Goal: Task Accomplishment & Management: Complete application form

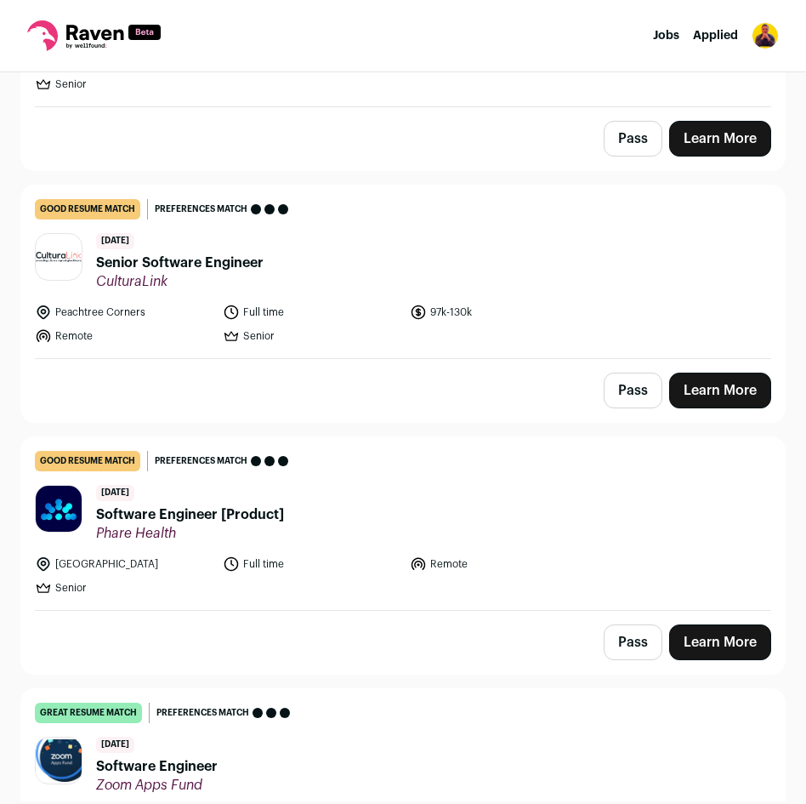
scroll to position [2055, 0]
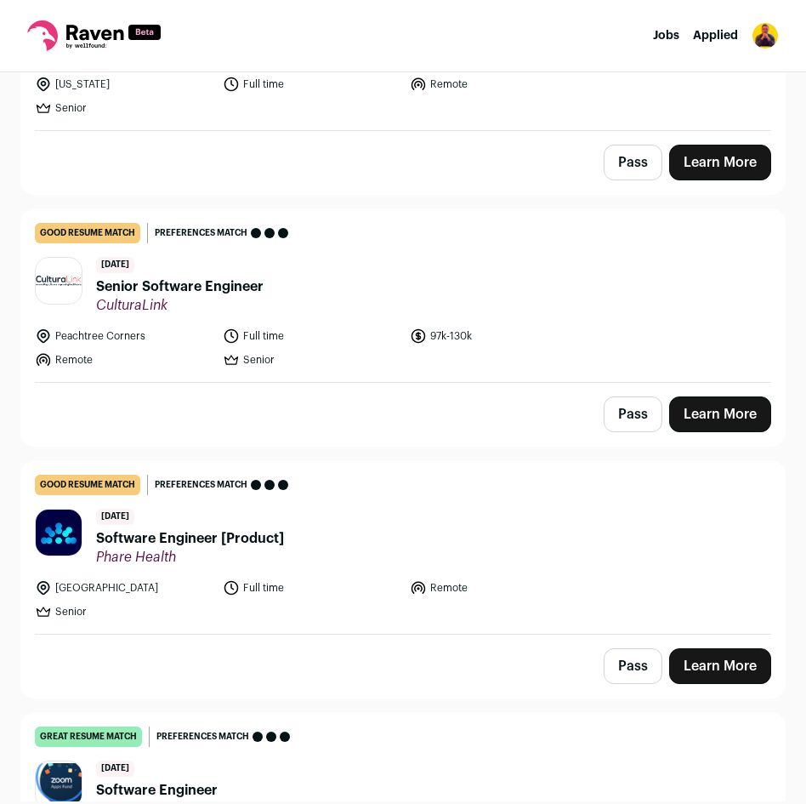
click at [716, 419] on link "Learn More" at bounding box center [720, 414] width 102 height 36
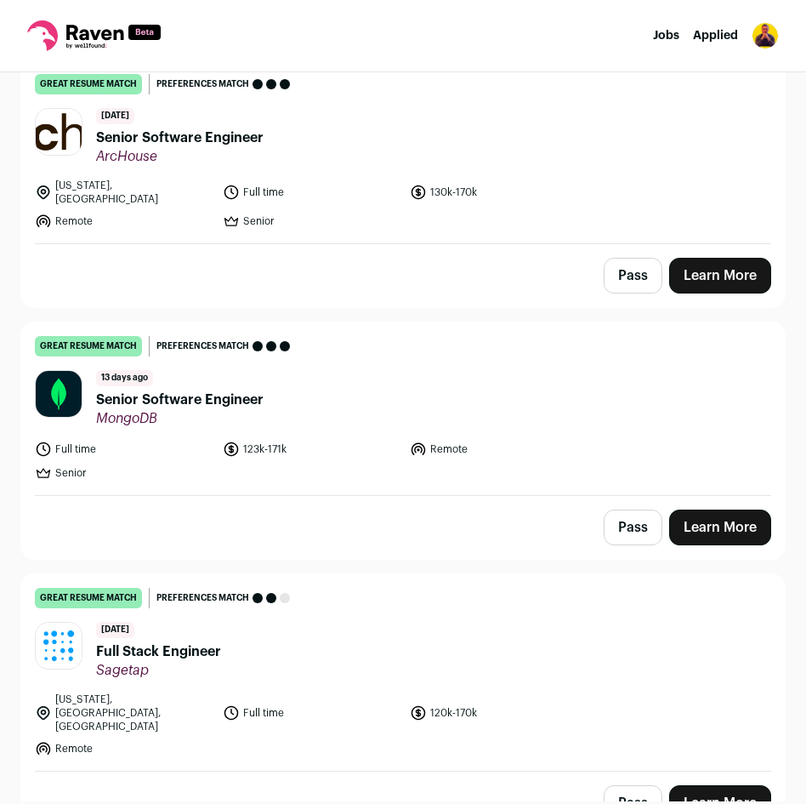
scroll to position [2964, 0]
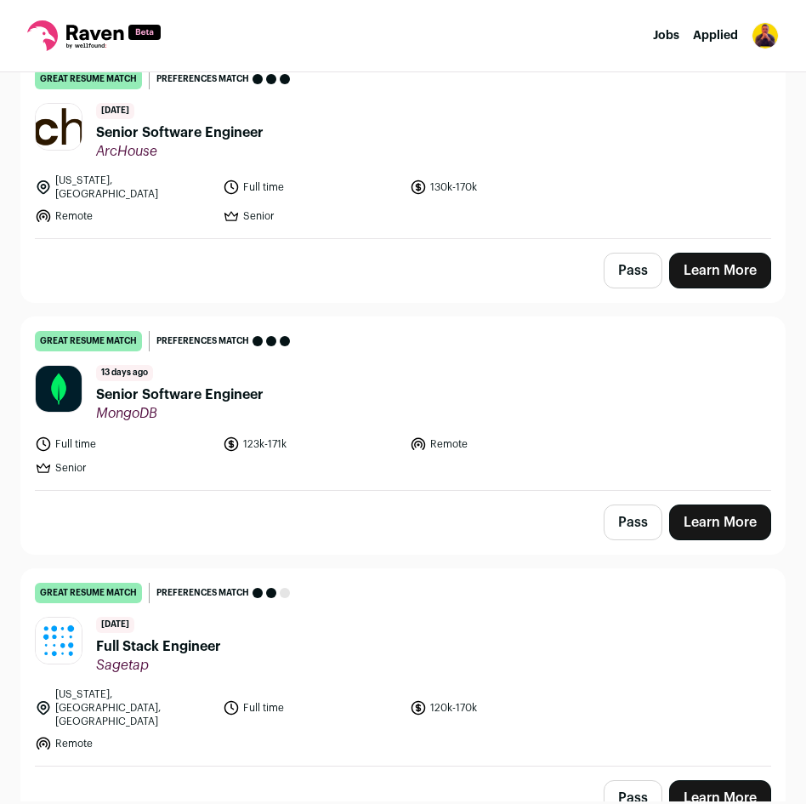
click at [732, 504] on link "Learn More" at bounding box center [720, 522] width 102 height 36
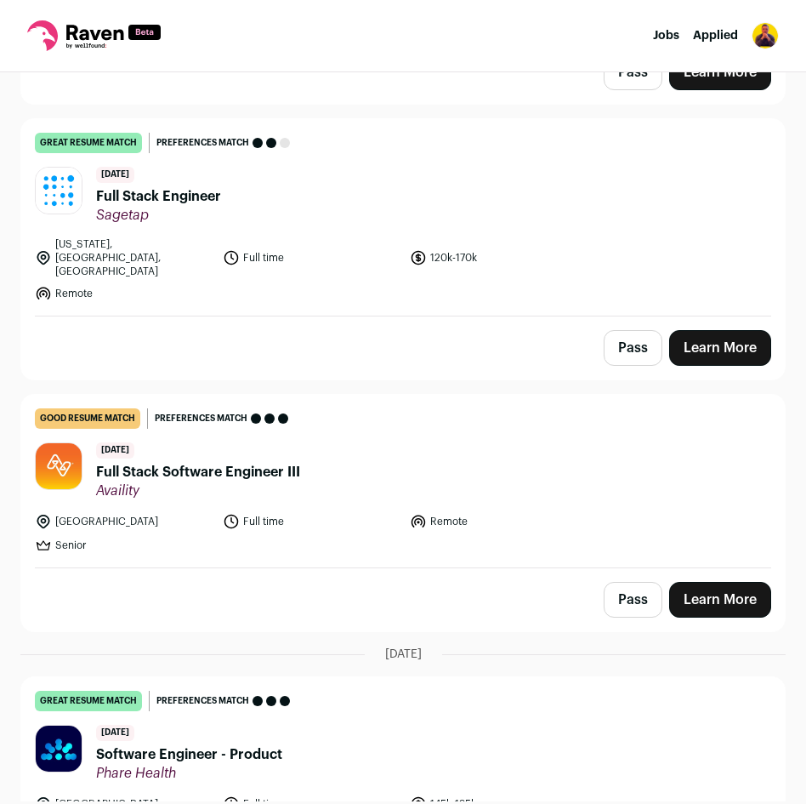
scroll to position [3419, 0]
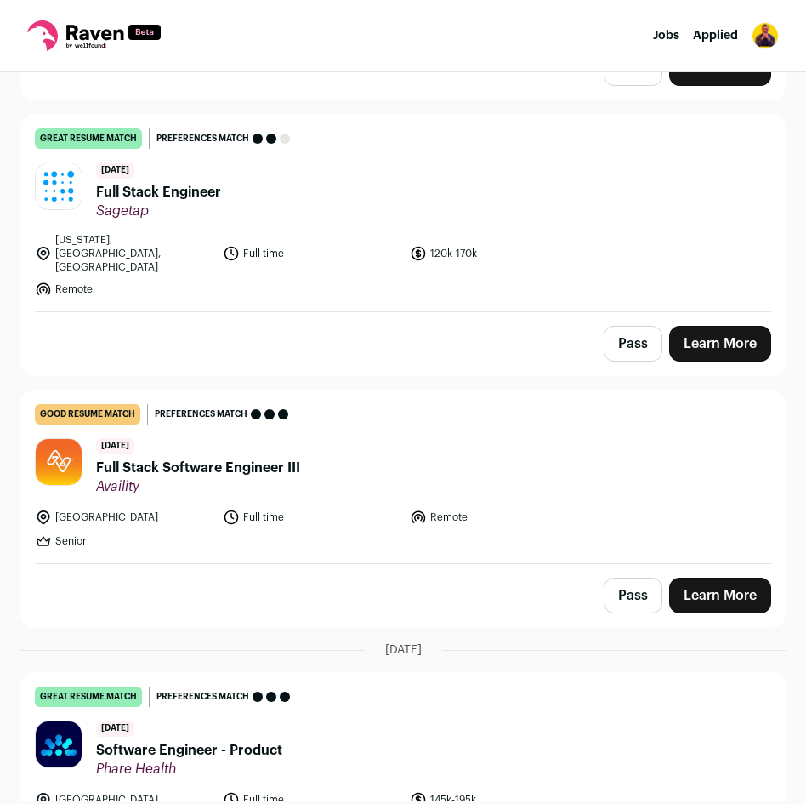
click at [742, 326] on link "Learn More" at bounding box center [720, 344] width 102 height 36
click at [712, 578] on link "Learn More" at bounding box center [720, 596] width 102 height 36
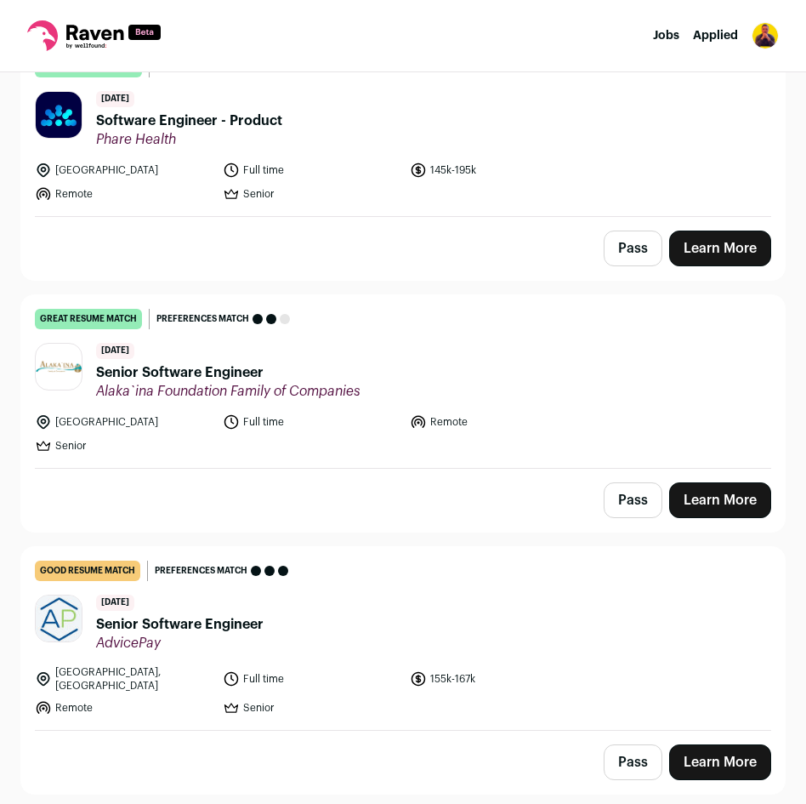
scroll to position [4052, 0]
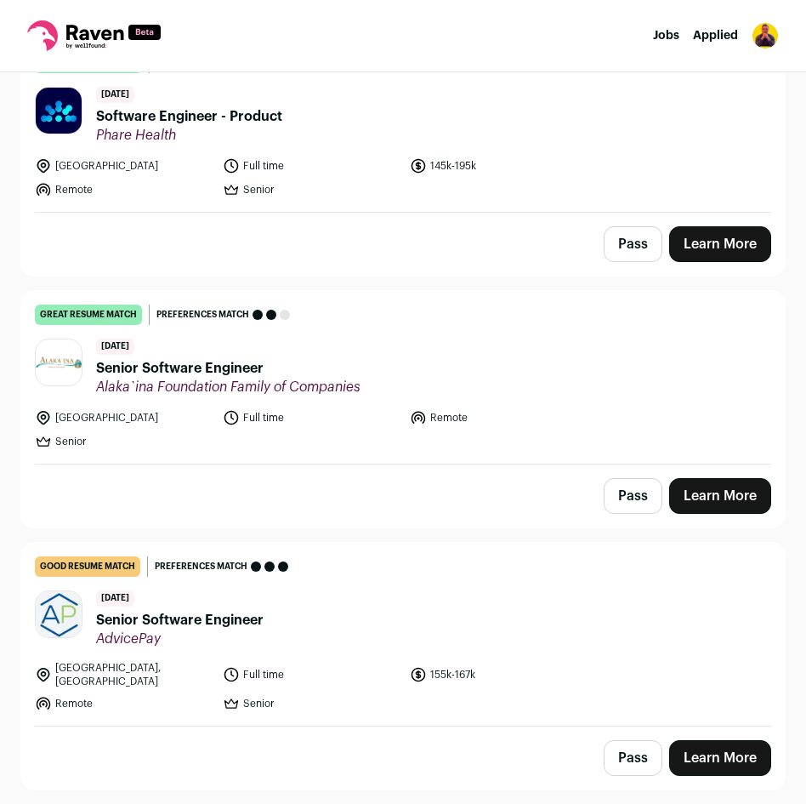
click at [720, 228] on link "Learn More" at bounding box center [720, 244] width 102 height 36
click at [729, 478] on link "Learn More" at bounding box center [720, 496] width 102 height 36
click at [736, 740] on link "Learn More" at bounding box center [720, 758] width 102 height 36
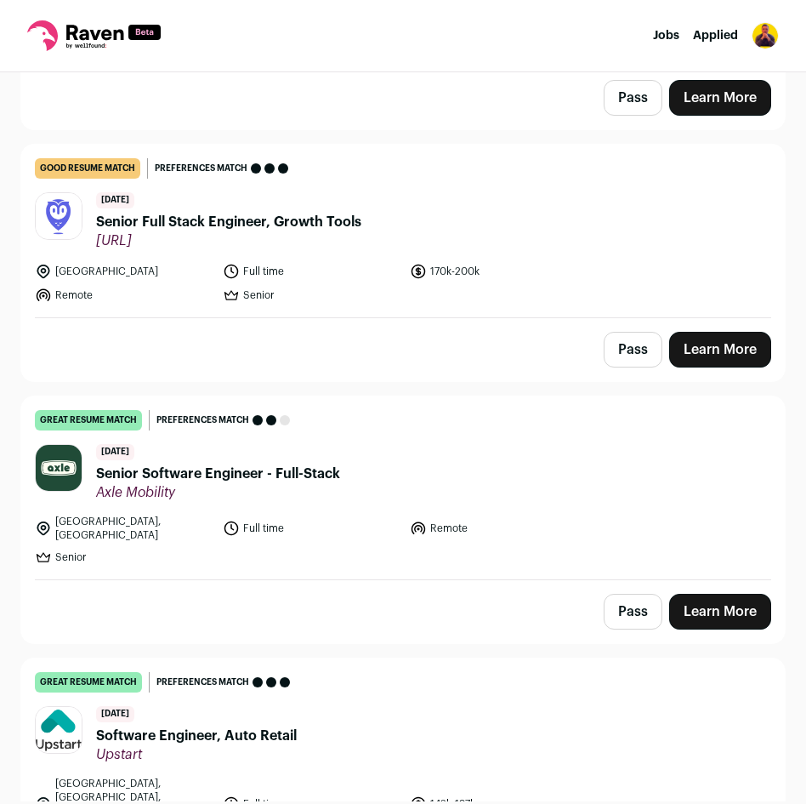
scroll to position [4724, 0]
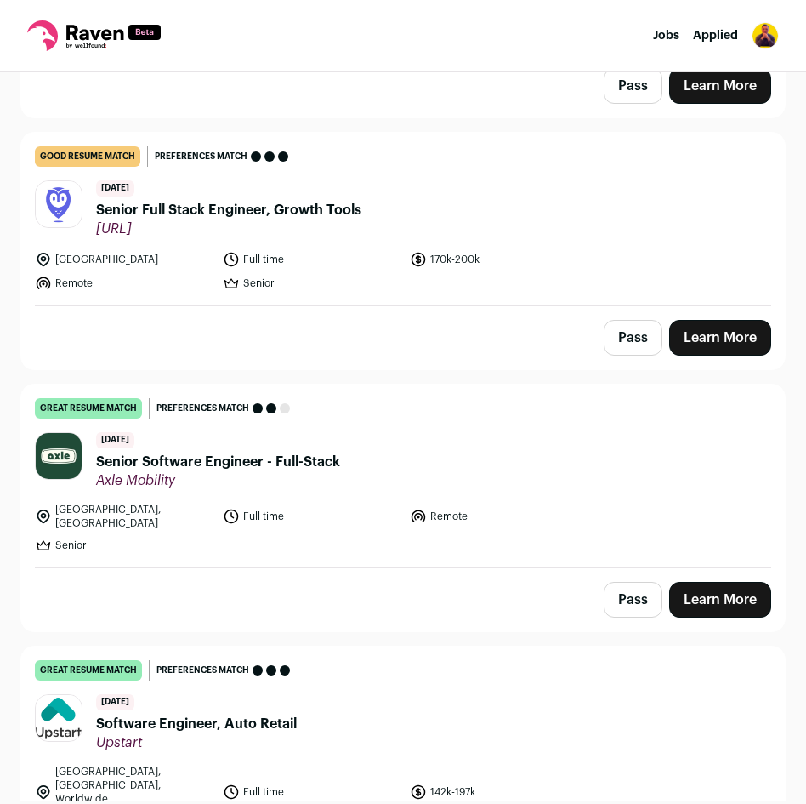
click at [722, 582] on link "Learn More" at bounding box center [720, 600] width 102 height 36
click at [716, 320] on link "Learn More" at bounding box center [720, 338] width 102 height 36
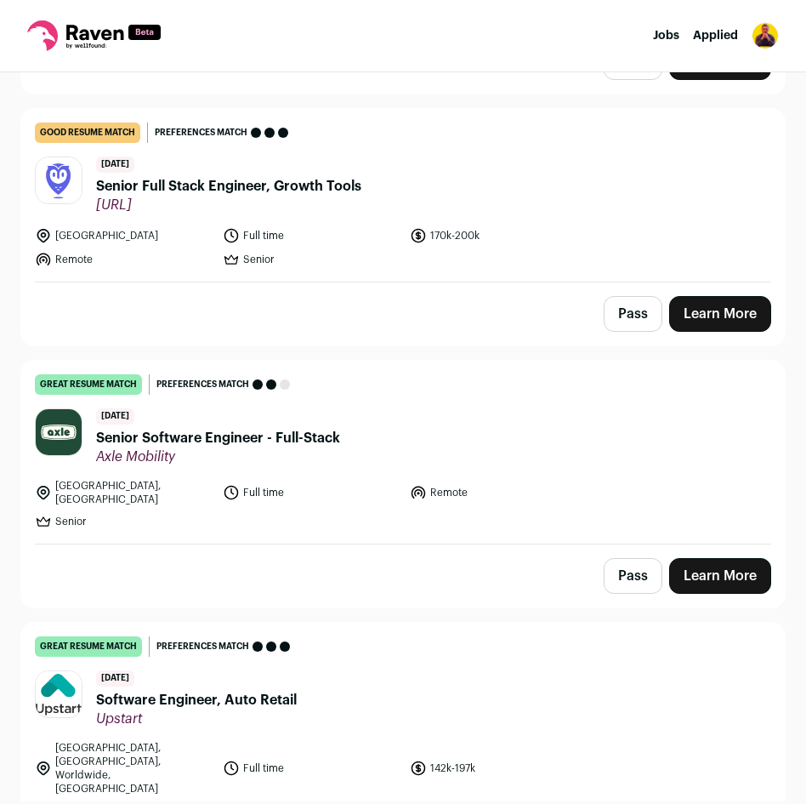
scroll to position [4773, 0]
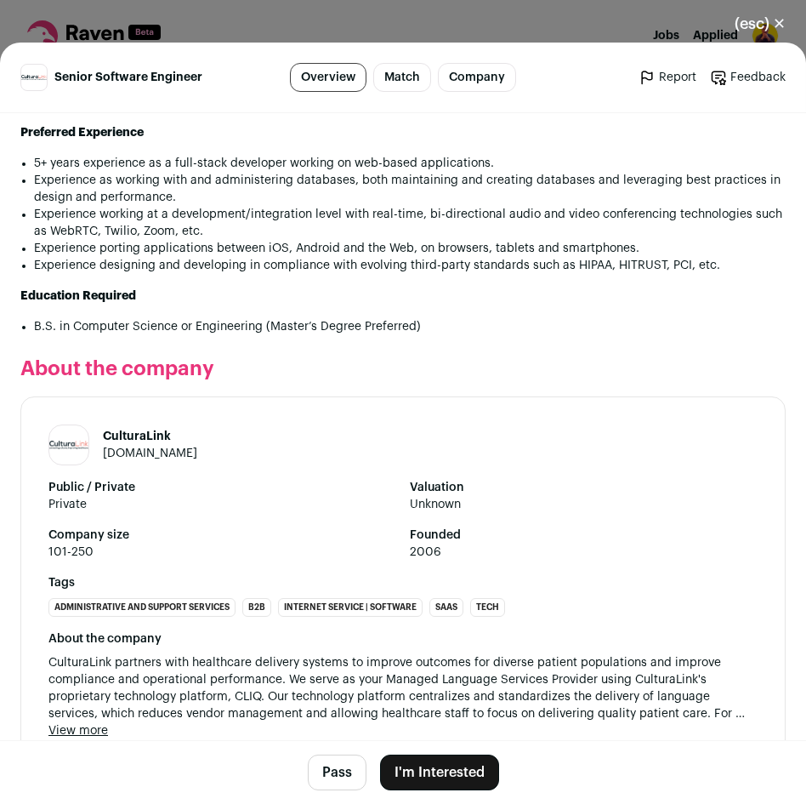
scroll to position [2279, 0]
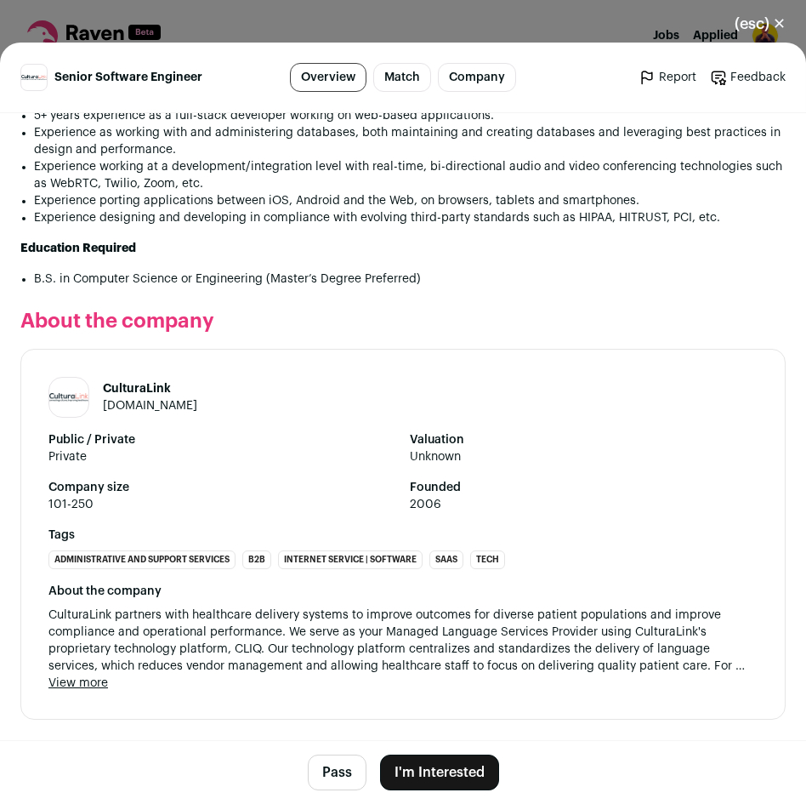
click at [436, 785] on button "I'm Interested" at bounding box center [439, 773] width 119 height 36
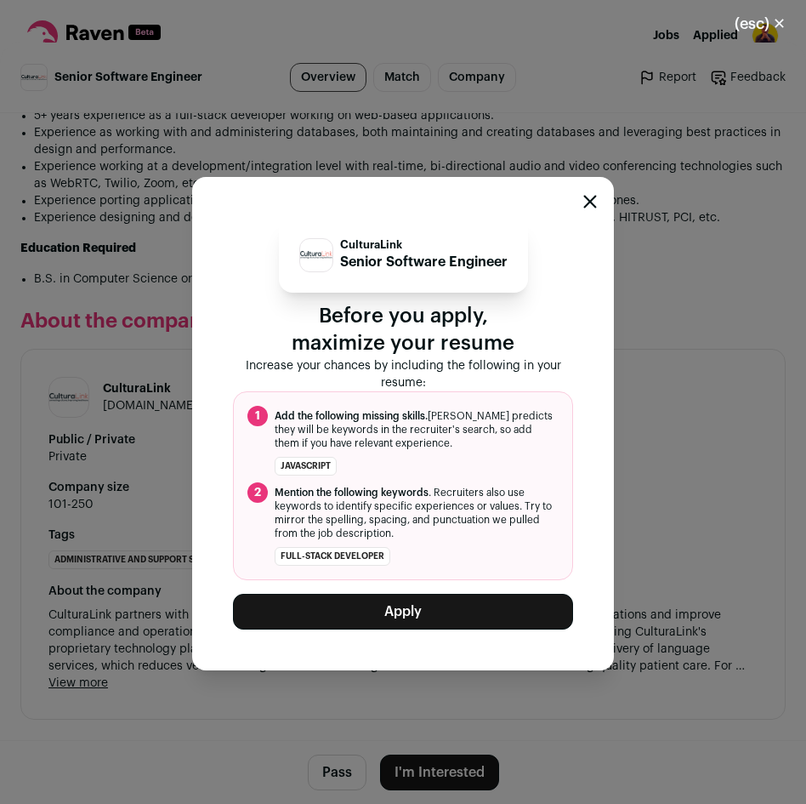
click at [457, 606] on button "Apply" at bounding box center [403, 612] width 340 height 36
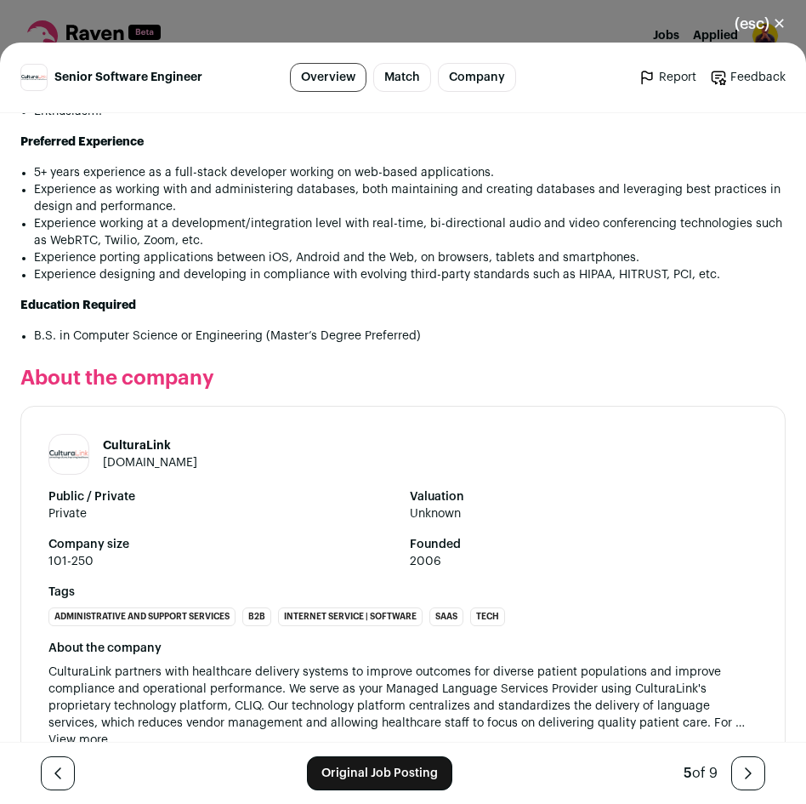
scroll to position [2277, 0]
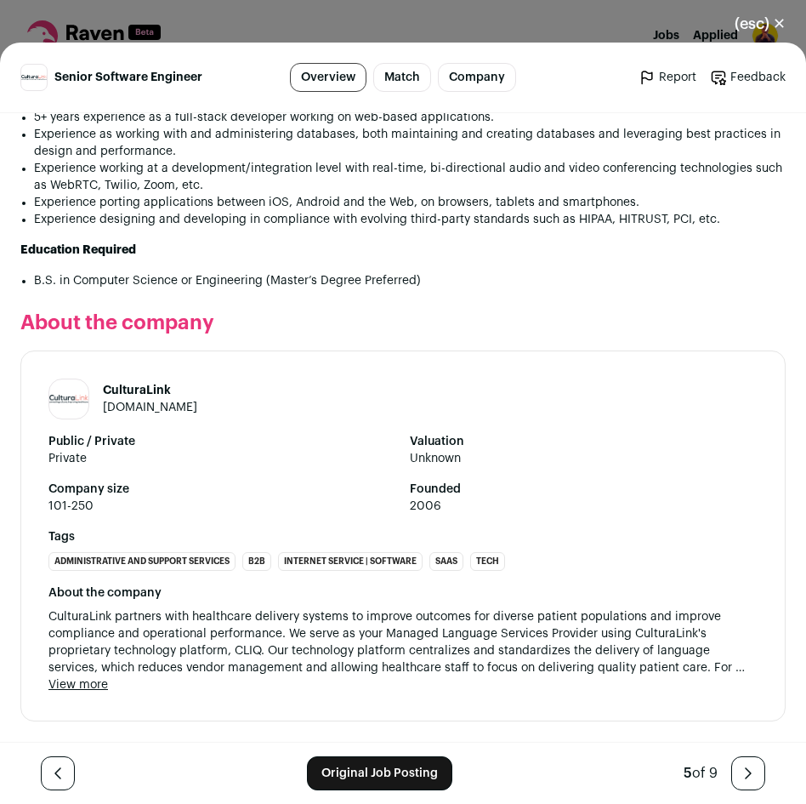
click at [360, 787] on link "Original Job Posting" at bounding box center [379, 773] width 145 height 34
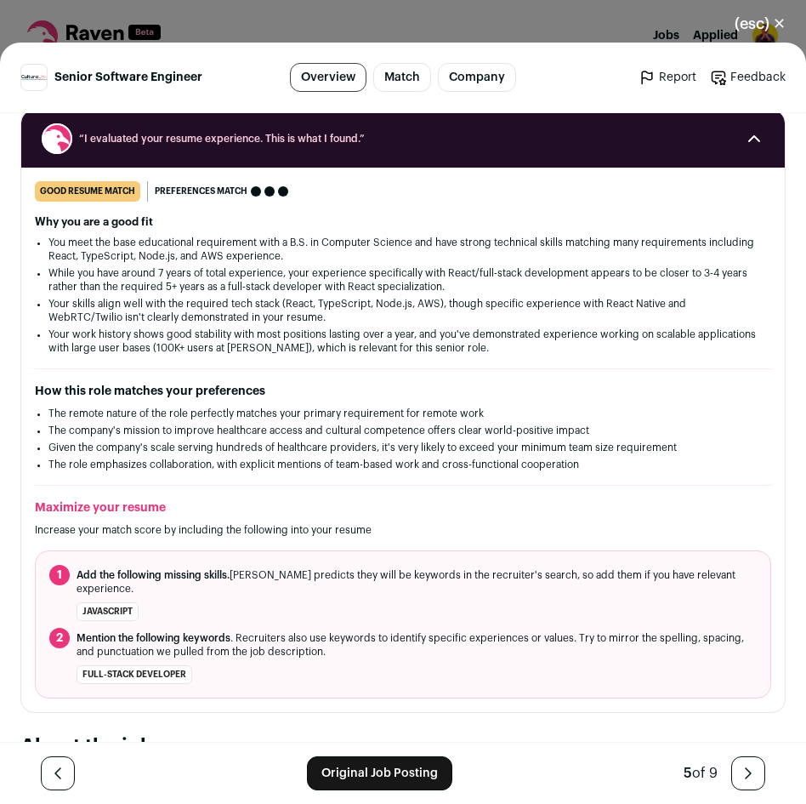
scroll to position [255, 0]
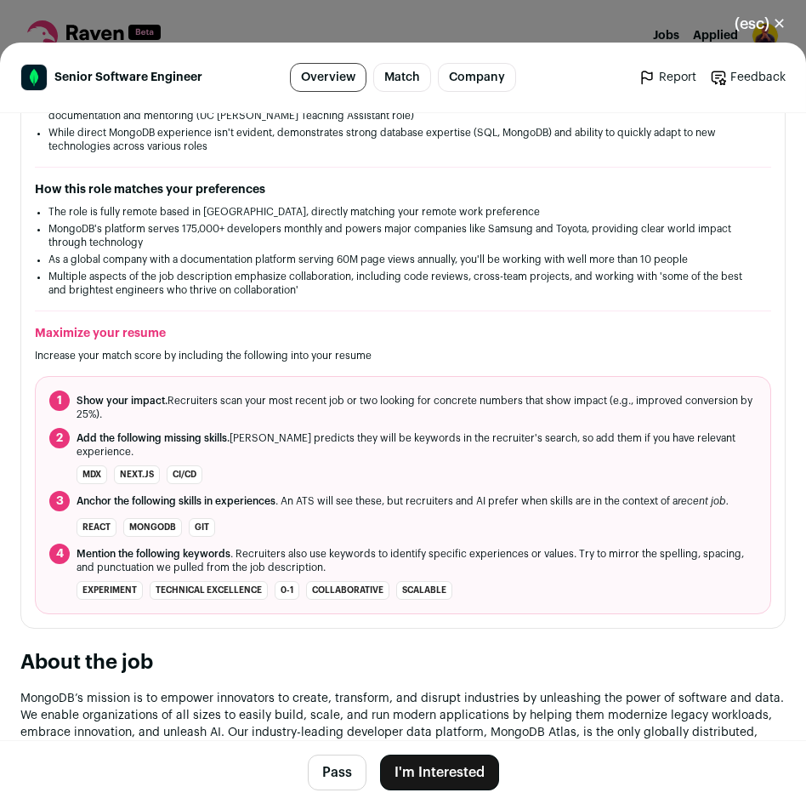
scroll to position [444, 0]
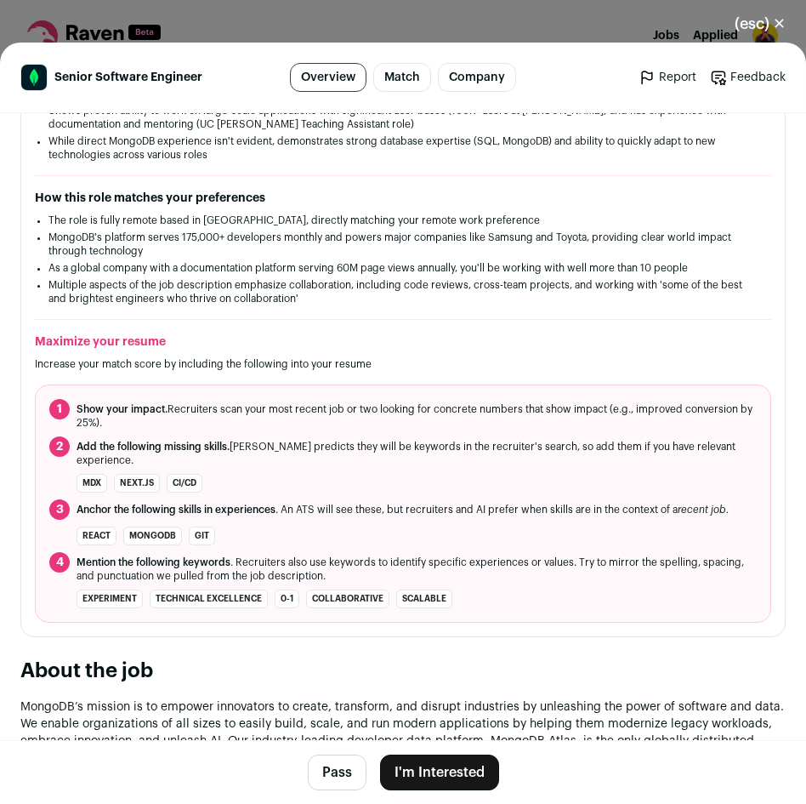
click at [424, 775] on button "I'm Interested" at bounding box center [439, 773] width 119 height 36
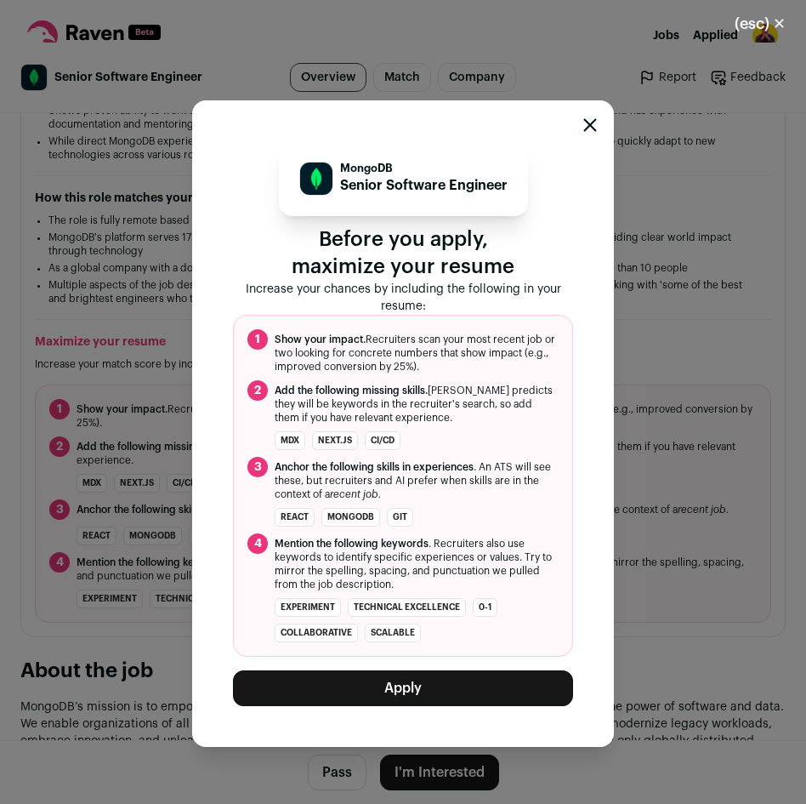
click at [434, 689] on button "Apply" at bounding box center [403, 688] width 340 height 36
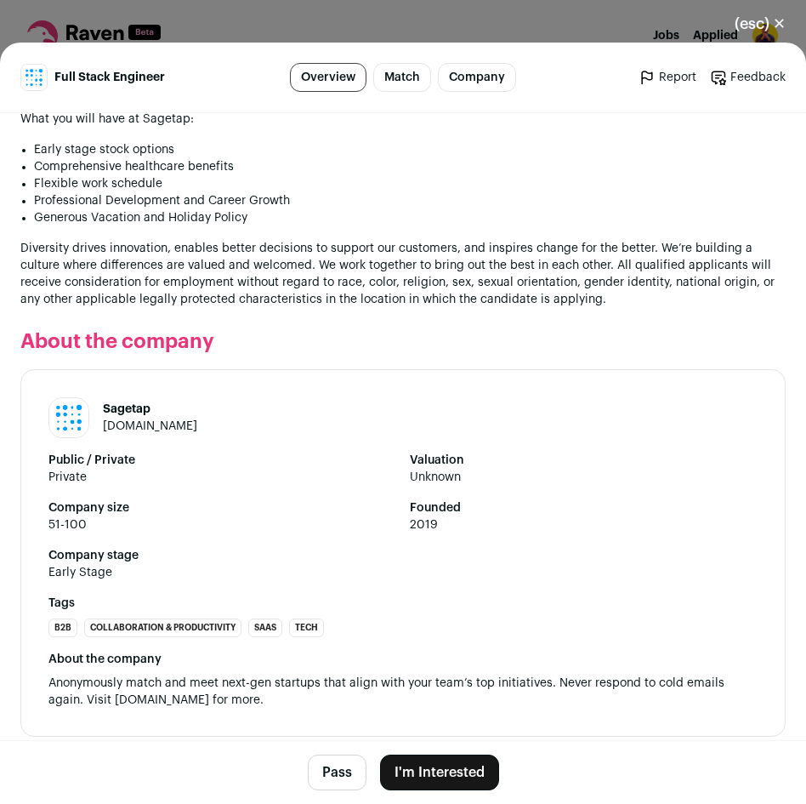
scroll to position [1802, 0]
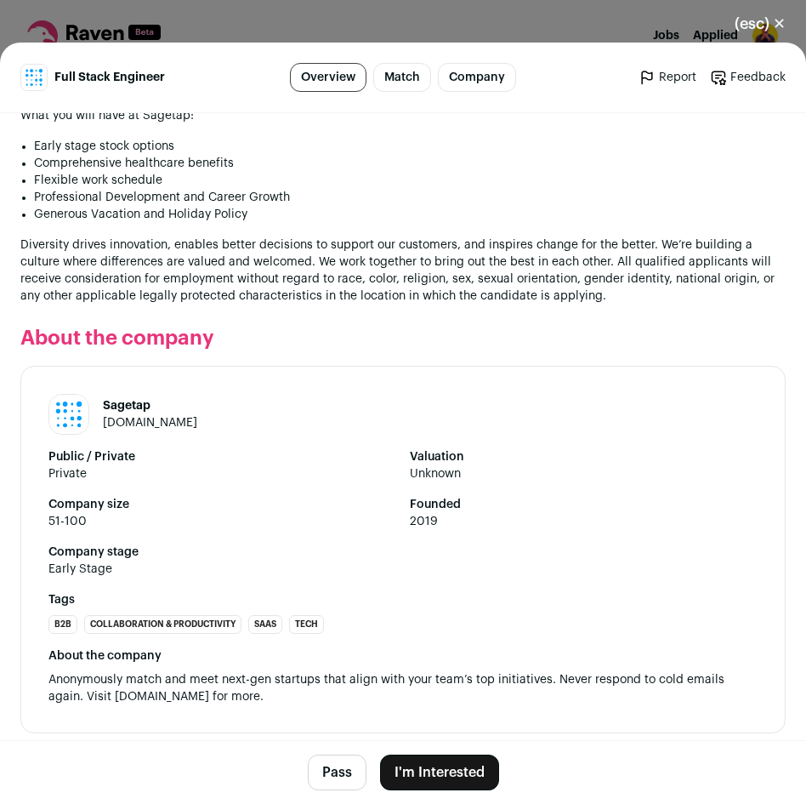
click at [433, 765] on button "I'm Interested" at bounding box center [439, 773] width 119 height 36
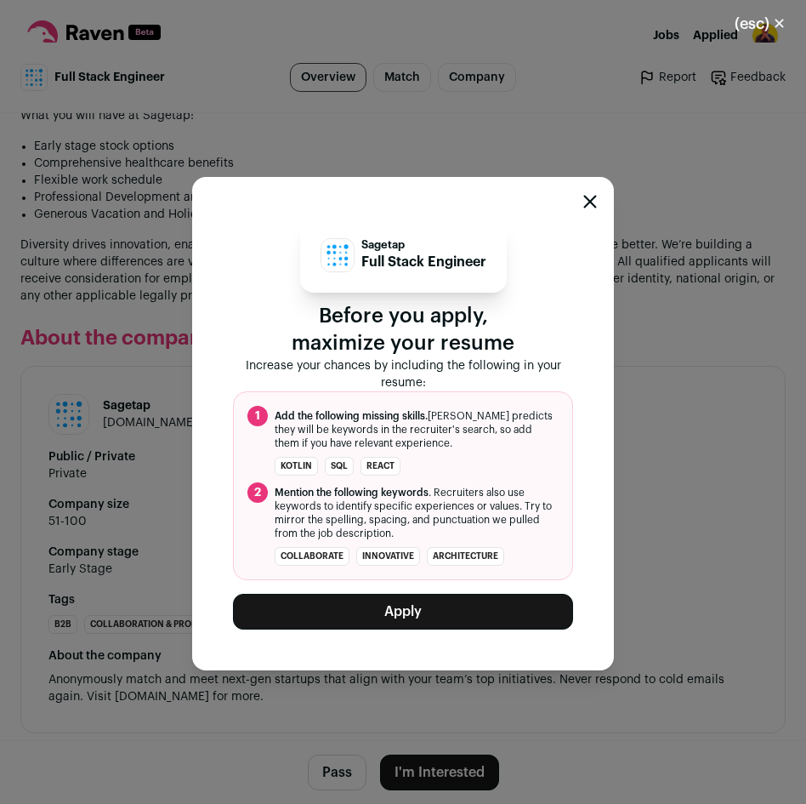
click at [456, 612] on button "Apply" at bounding box center [403, 612] width 340 height 36
